Goal: Task Accomplishment & Management: Complete application form

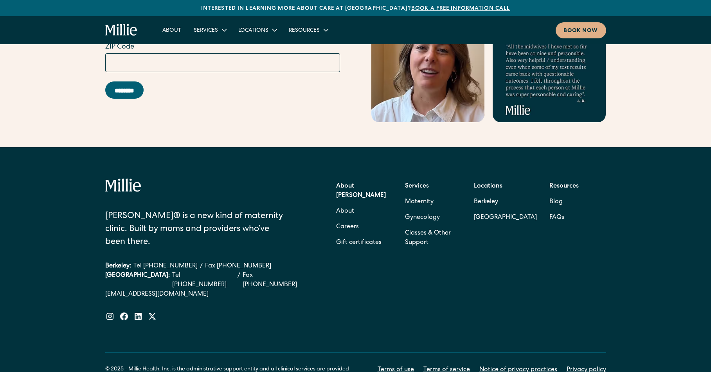
scroll to position [3144, 0]
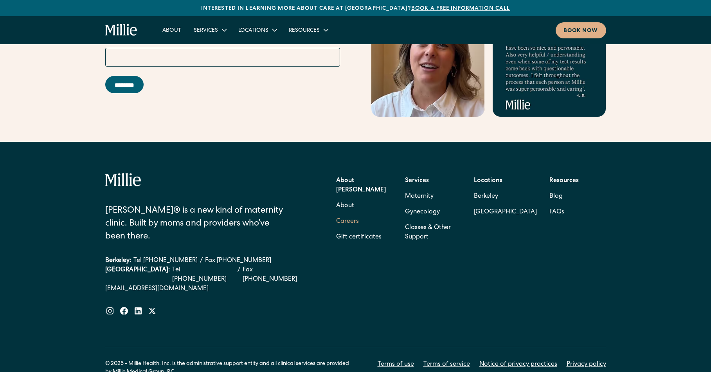
click at [344, 214] on link "Careers" at bounding box center [347, 222] width 23 height 16
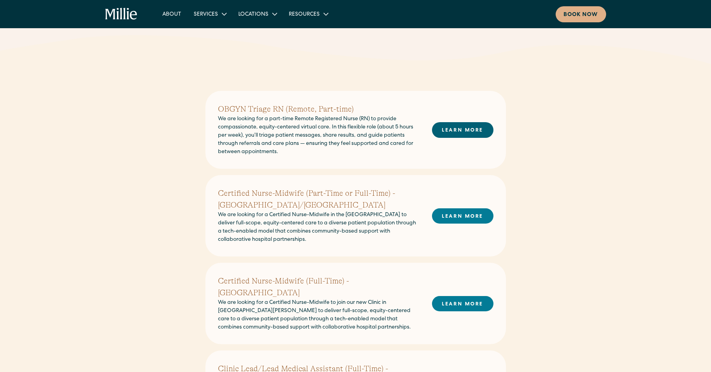
scroll to position [168, 0]
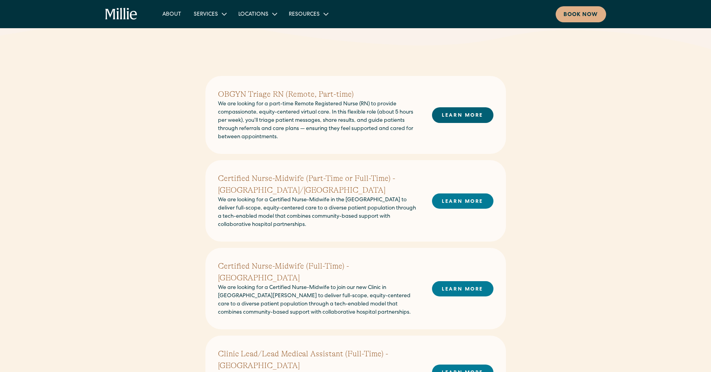
click at [449, 115] on link "LEARN MORE" at bounding box center [462, 114] width 61 height 15
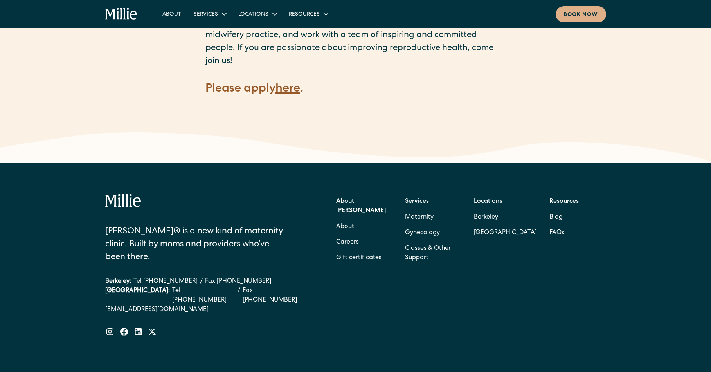
scroll to position [1217, 0]
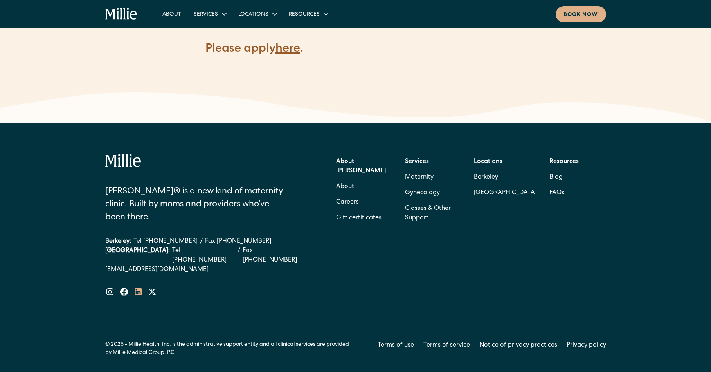
click at [138, 287] on icon at bounding box center [137, 291] width 9 height 9
click at [112, 287] on icon at bounding box center [109, 291] width 9 height 9
click at [569, 340] on link "Privacy policy" at bounding box center [586, 344] width 40 height 9
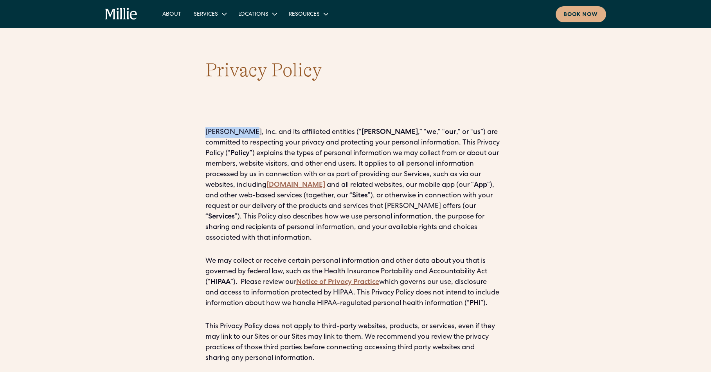
drag, startPoint x: 207, startPoint y: 131, endPoint x: 237, endPoint y: 130, distance: 30.1
click at [237, 130] on p "Millie, Inc. and its affiliated entities (“ Millie ,” “ we ,” “ our ,” or “ us …" at bounding box center [355, 185] width 300 height 116
copy p "Millie, Inc."
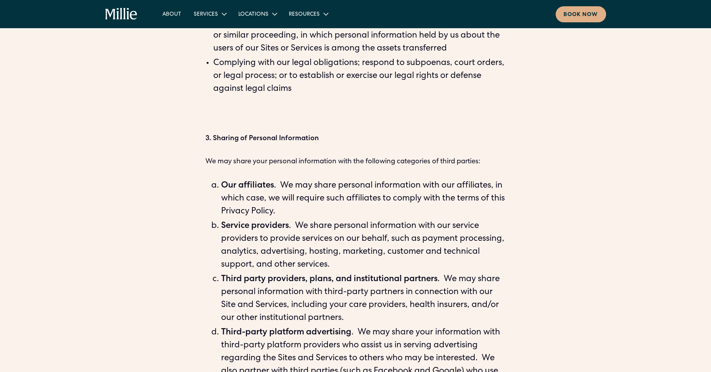
scroll to position [2698, 0]
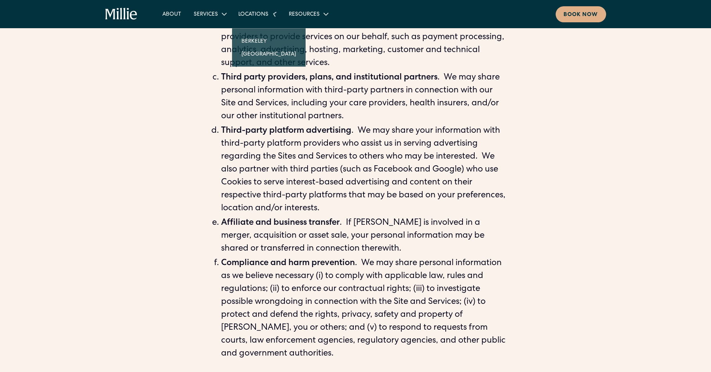
click at [272, 18] on icon at bounding box center [274, 13] width 11 height 11
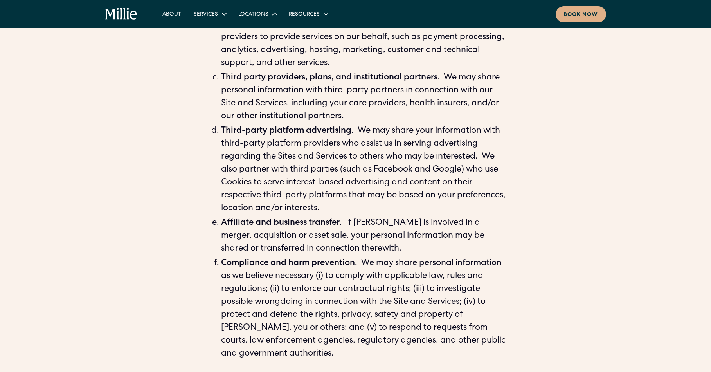
click at [272, 18] on icon at bounding box center [274, 13] width 9 height 9
click at [262, 47] on link "[GEOGRAPHIC_DATA]" at bounding box center [268, 46] width 67 height 13
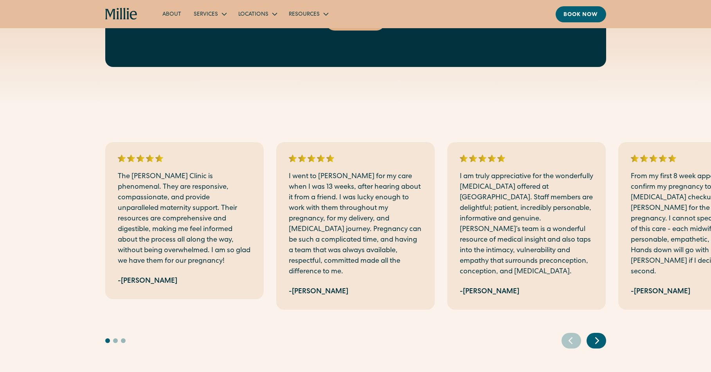
scroll to position [1556, 0]
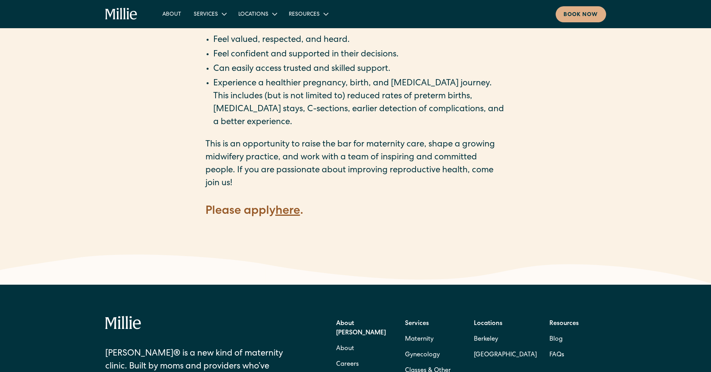
scroll to position [1116, 0]
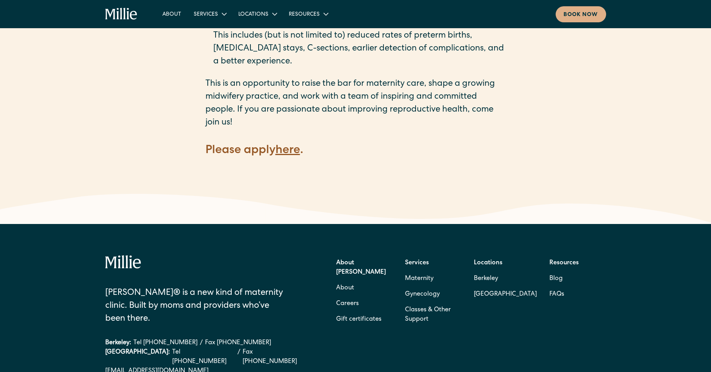
click at [292, 142] on h4 "Please apply here ." at bounding box center [355, 150] width 300 height 16
click at [293, 145] on strong "here" at bounding box center [287, 151] width 25 height 12
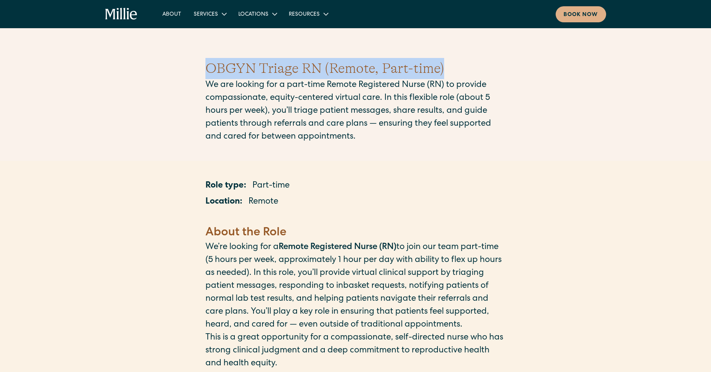
drag, startPoint x: 218, startPoint y: 67, endPoint x: 462, endPoint y: 67, distance: 244.5
click at [462, 67] on h1 "OBGYN Triage RN (Remote, Part-time)" at bounding box center [355, 68] width 300 height 21
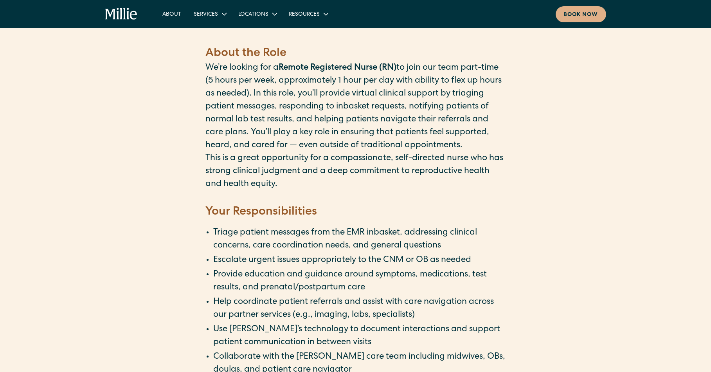
scroll to position [180, 0]
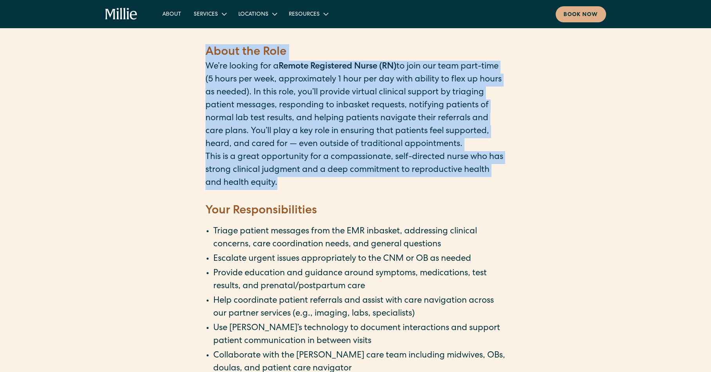
drag, startPoint x: 200, startPoint y: 54, endPoint x: 324, endPoint y: 195, distance: 187.6
copy div "About the Role ‍ We’re looking for a Remote Registered Nurse (RN) to join our t…"
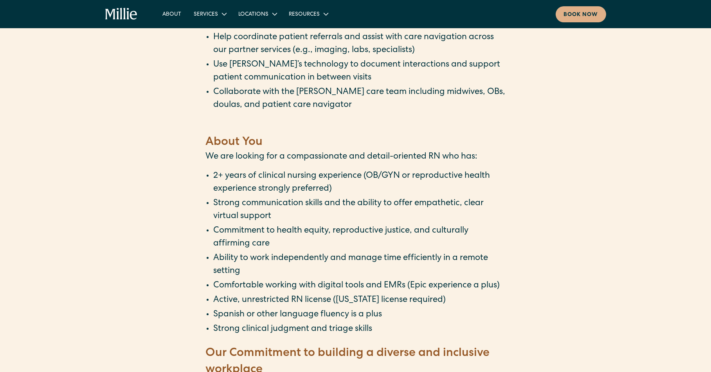
scroll to position [444, 0]
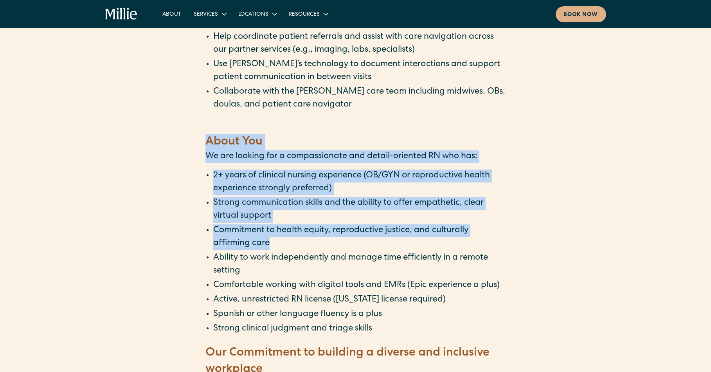
drag, startPoint x: 227, startPoint y: 183, endPoint x: 310, endPoint y: 264, distance: 115.6
click at [307, 262] on div "Role type: Part-time Location: Remote ‍ About the Role ‍ We’re looking for a Re…" at bounding box center [355, 291] width 711 height 1149
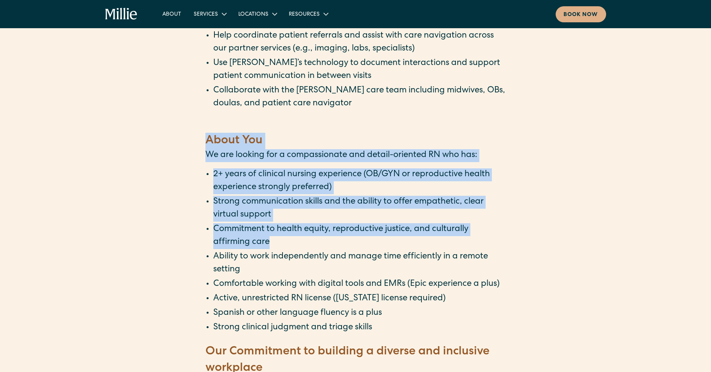
scroll to position [446, 0]
drag, startPoint x: 271, startPoint y: 261, endPoint x: 250, endPoint y: 203, distance: 61.4
click at [271, 248] on li "Commitment to health equity, reproductive justice, and culturally affirming care" at bounding box center [359, 236] width 293 height 26
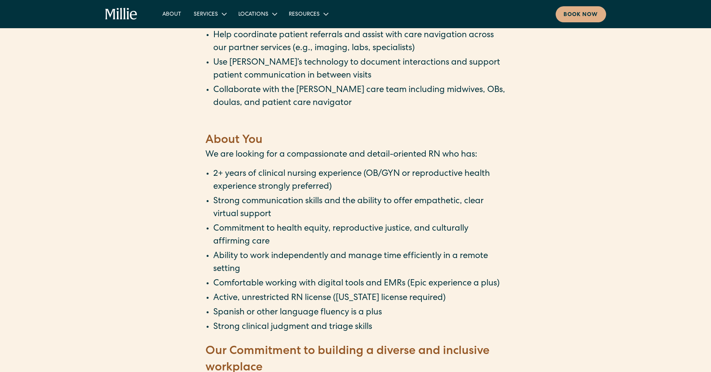
click at [222, 146] on strong "About You" at bounding box center [233, 141] width 57 height 12
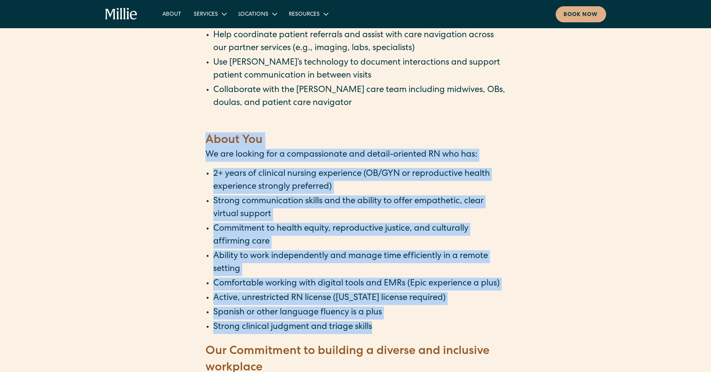
drag, startPoint x: 207, startPoint y: 156, endPoint x: 387, endPoint y: 340, distance: 257.8
click at [387, 340] on div "‍ About the Role ‍ We’re looking for a Remote Registered Nurse (RN) to join our…" at bounding box center [355, 304] width 300 height 1076
copy div "About You ‍ We are looking for a compassionate and detail-oriented RN who has: …"
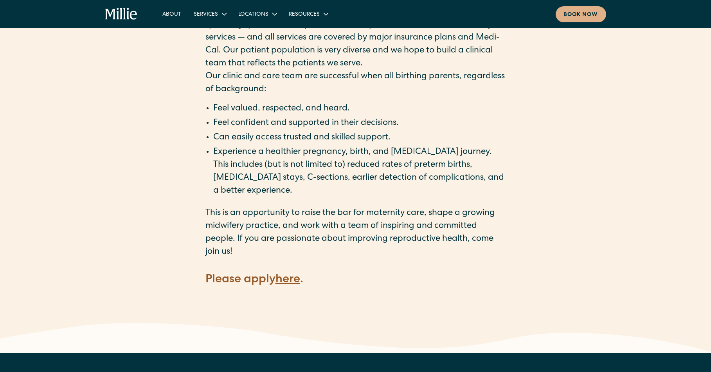
scroll to position [1143, 0]
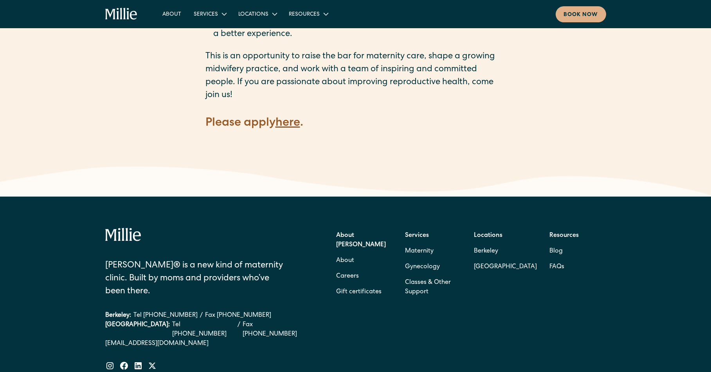
click at [290, 117] on strong "here" at bounding box center [287, 123] width 25 height 12
click at [133, 18] on icon "home" at bounding box center [133, 15] width 7 height 9
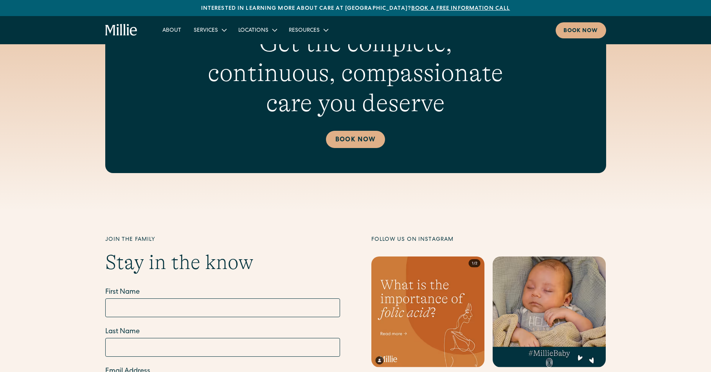
scroll to position [3144, 0]
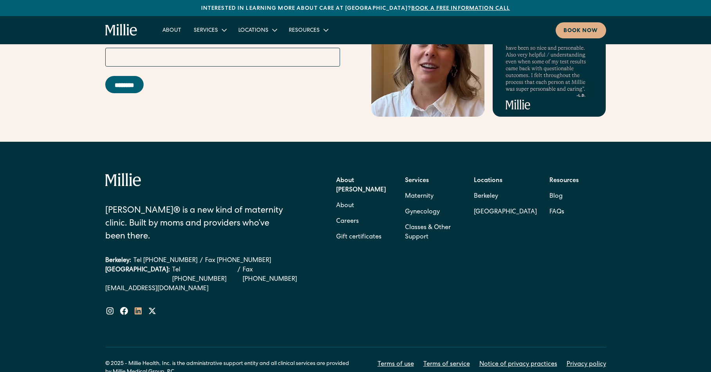
click at [133, 306] on icon at bounding box center [137, 310] width 9 height 9
